Goal: Find specific page/section: Find specific page/section

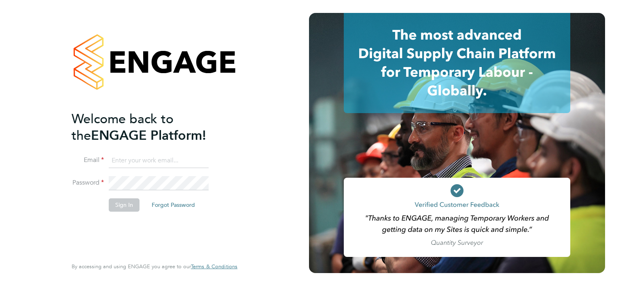
type input "[EMAIL_ADDRESS][DOMAIN_NAME]"
click at [126, 204] on button "Sign In" at bounding box center [124, 205] width 31 height 13
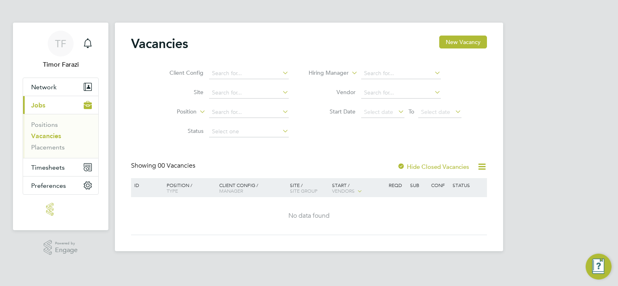
click at [47, 134] on link "Vacancies" at bounding box center [46, 136] width 30 height 8
click at [418, 165] on label "Hide Closed Vacancies" at bounding box center [433, 167] width 72 height 8
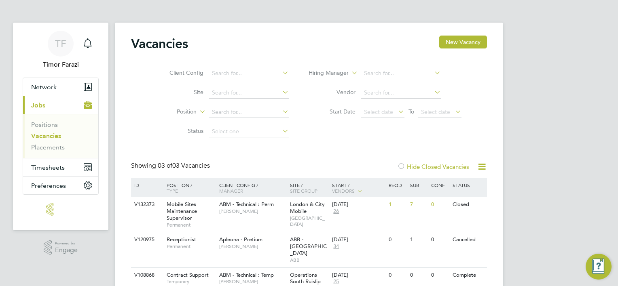
scroll to position [39, 0]
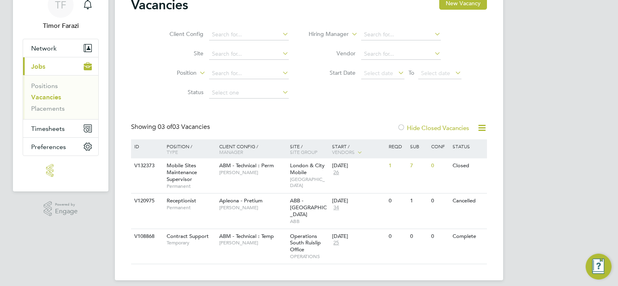
click at [423, 131] on div "Hide Closed Vacancies" at bounding box center [431, 128] width 80 height 10
click at [423, 129] on label "Hide Closed Vacancies" at bounding box center [433, 128] width 72 height 8
